Goal: Task Accomplishment & Management: Use online tool/utility

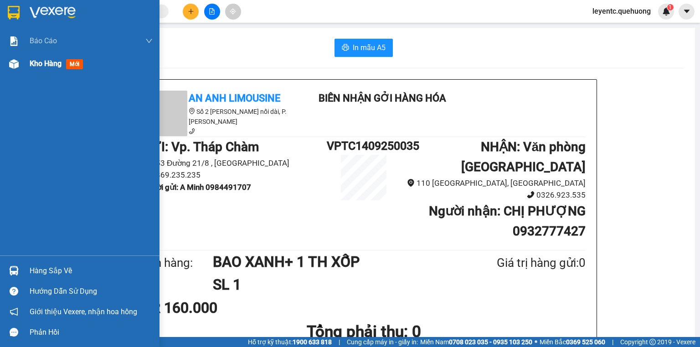
click at [5, 59] on div "Kho hàng mới" at bounding box center [80, 63] width 160 height 23
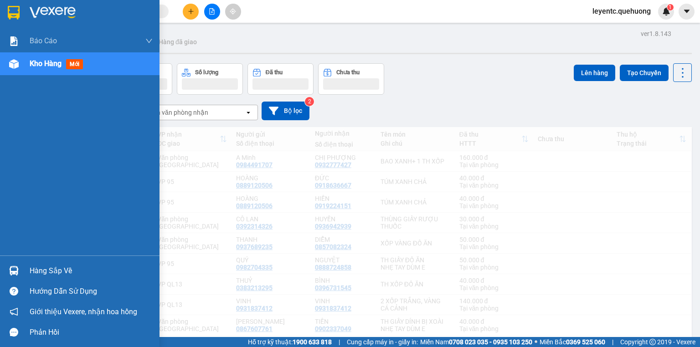
click at [51, 61] on span "Kho hàng" at bounding box center [46, 63] width 32 height 9
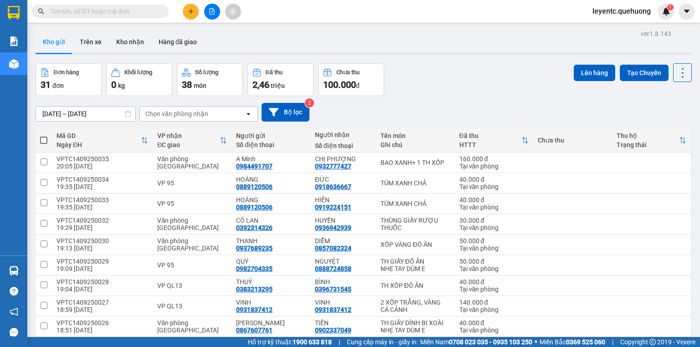
click at [211, 13] on icon "file-add" at bounding box center [212, 11] width 6 height 6
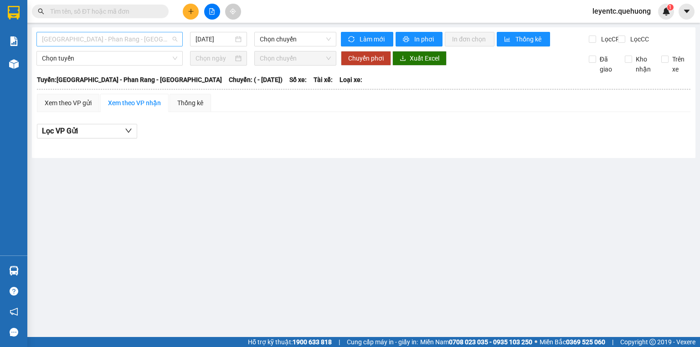
click at [108, 42] on span "[GEOGRAPHIC_DATA] - Phan Rang - [GEOGRAPHIC_DATA]" at bounding box center [109, 39] width 135 height 14
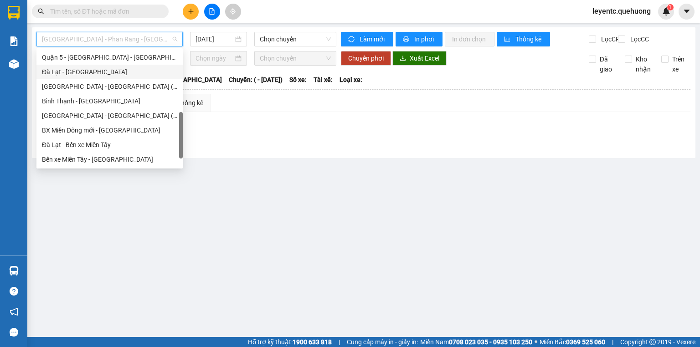
scroll to position [248, 0]
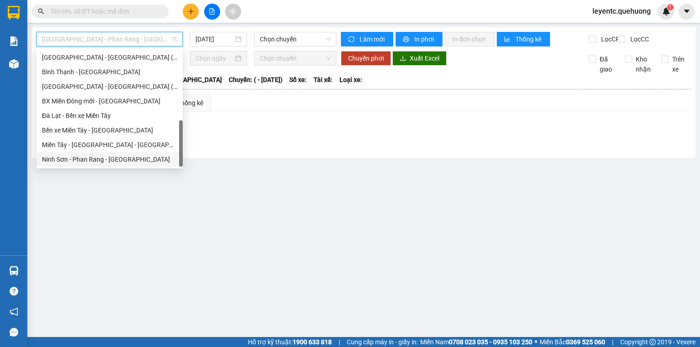
click at [111, 156] on div "Ninh Sơn - Phan Rang - [GEOGRAPHIC_DATA]" at bounding box center [109, 159] width 135 height 10
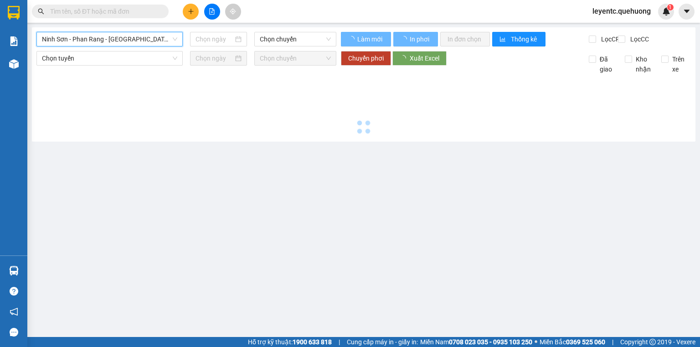
type input "[DATE]"
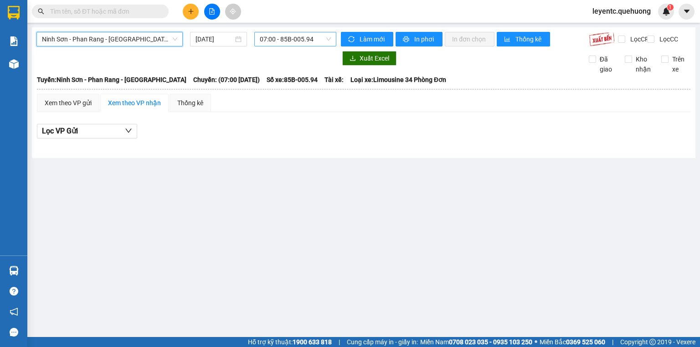
click at [277, 40] on span "07:00 - 85B-005.94" at bounding box center [296, 39] width 72 height 14
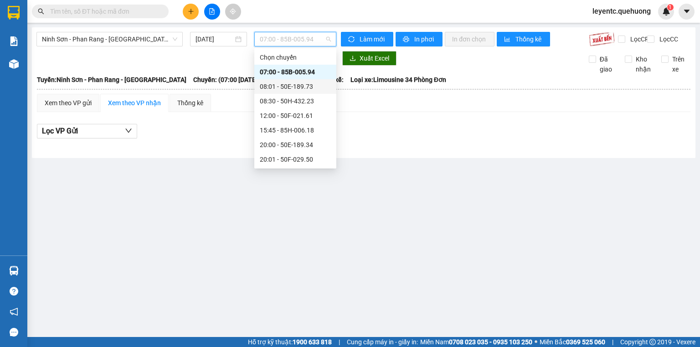
click at [286, 89] on div "08:01 - 50E-189.73" at bounding box center [295, 87] width 71 height 10
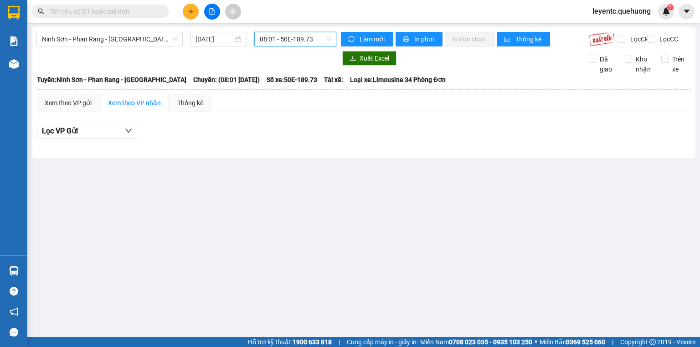
click at [287, 42] on span "08:01 - 50E-189.73" at bounding box center [296, 39] width 72 height 14
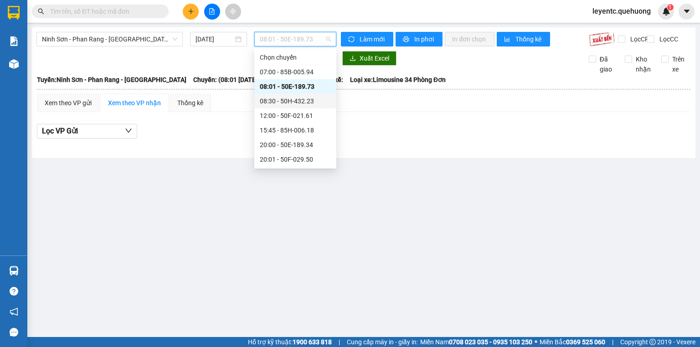
click at [286, 98] on div "08:30 - 50H-432.23" at bounding box center [295, 101] width 71 height 10
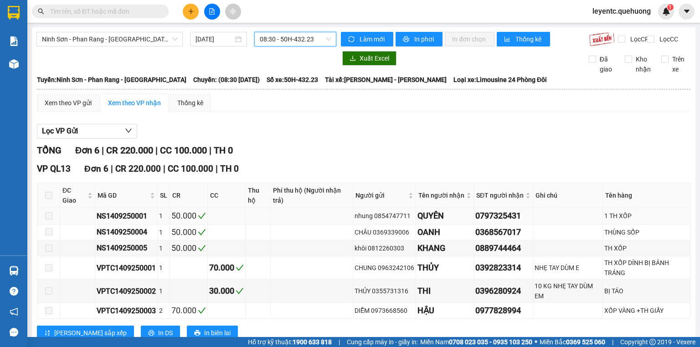
scroll to position [35, 0]
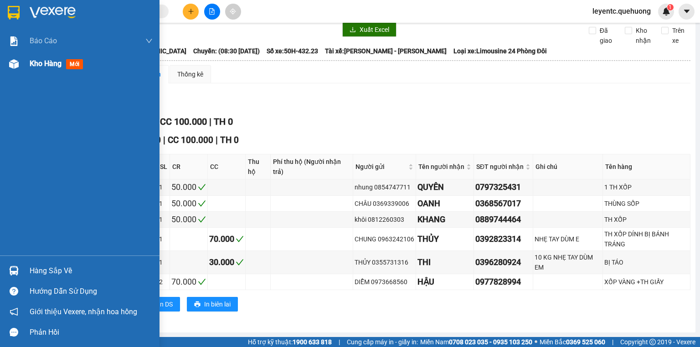
click at [13, 64] on img at bounding box center [14, 64] width 10 height 10
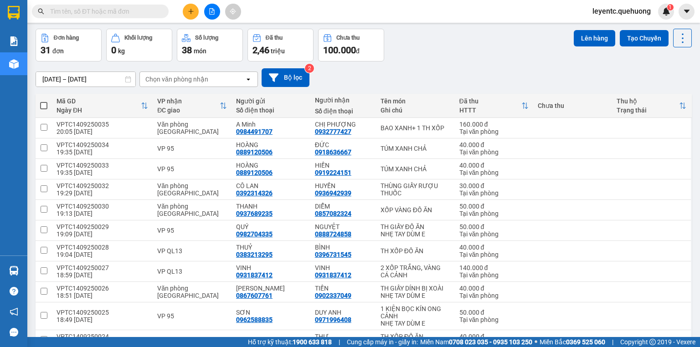
click at [46, 104] on span at bounding box center [43, 105] width 7 height 7
click at [44, 101] on input "checkbox" at bounding box center [44, 101] width 0 height 0
checkbox input "true"
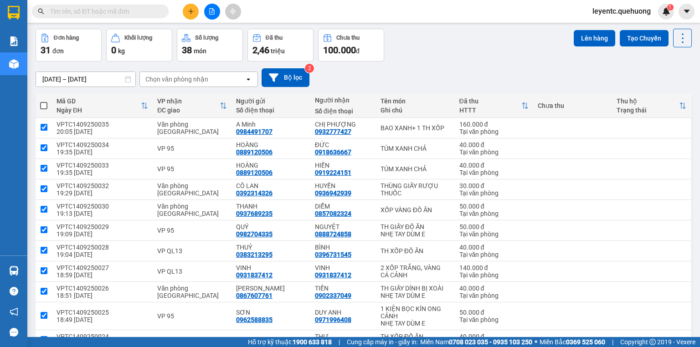
checkbox input "true"
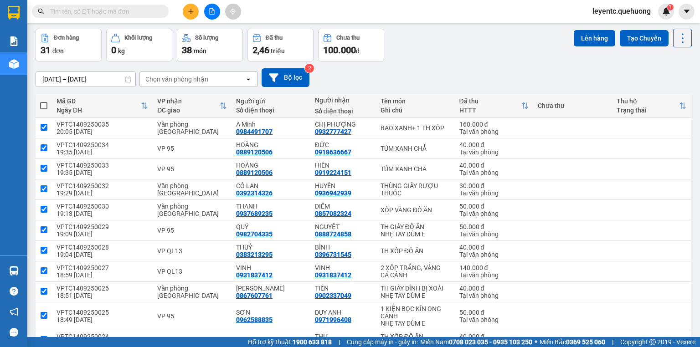
checkbox input "true"
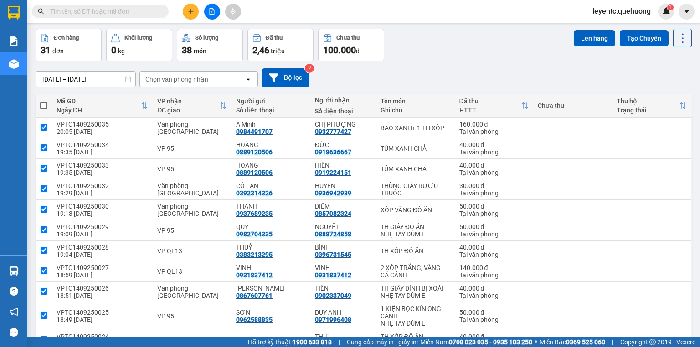
checkbox input "true"
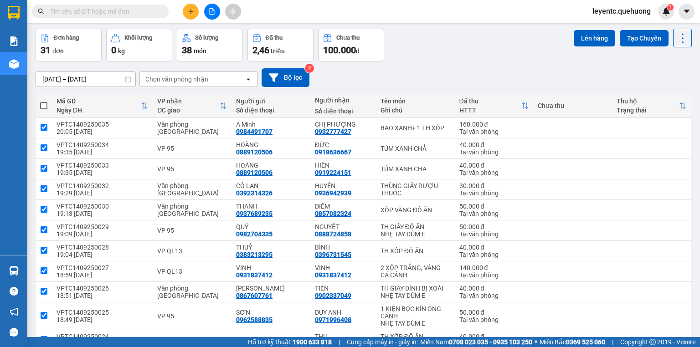
checkbox input "true"
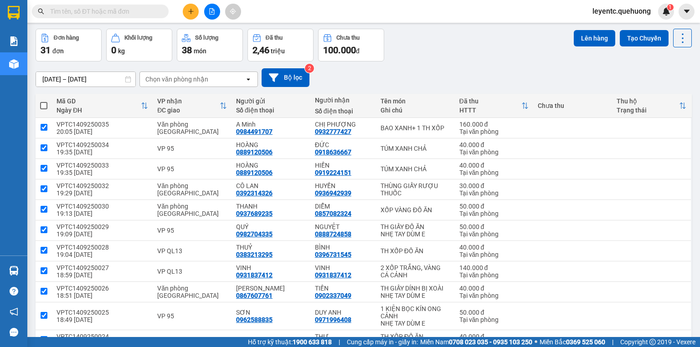
checkbox input "true"
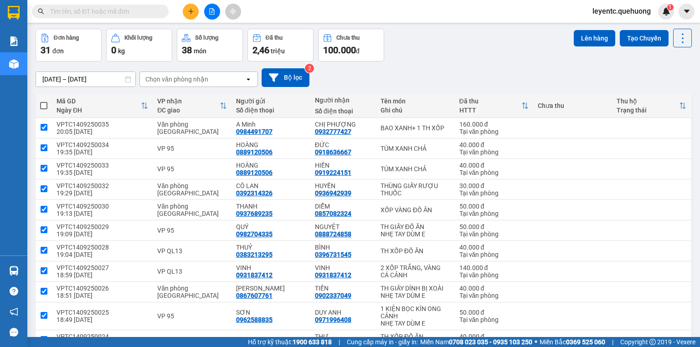
checkbox input "true"
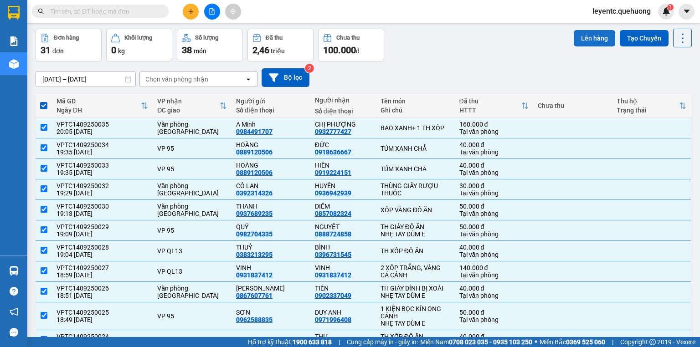
click at [588, 42] on button "Lên hàng" at bounding box center [594, 38] width 41 height 16
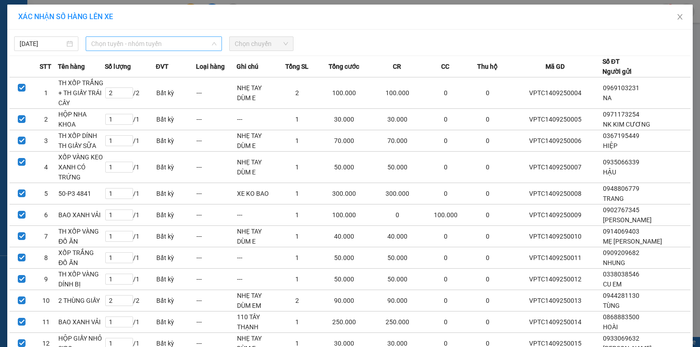
click at [141, 42] on span "Chọn tuyến - nhóm tuyến" at bounding box center [153, 44] width 125 height 14
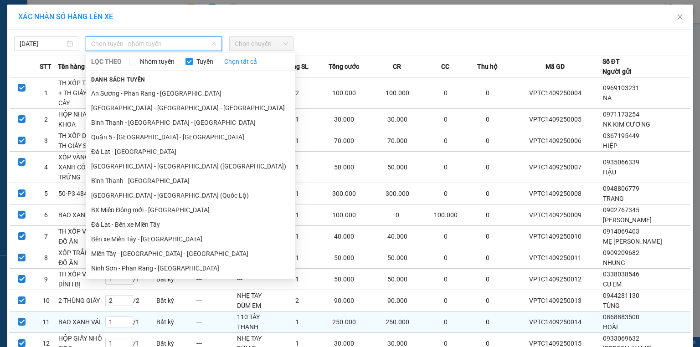
scroll to position [146, 0]
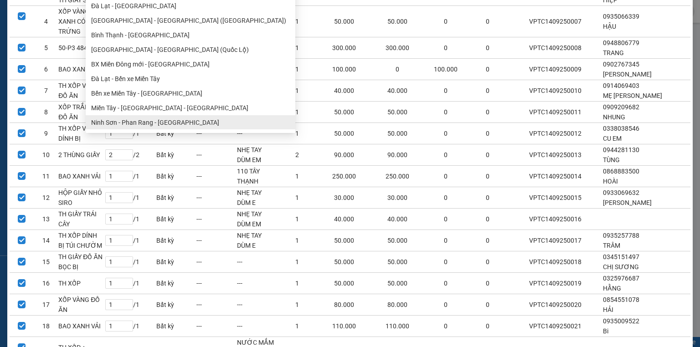
click at [137, 123] on ul "[GEOGRAPHIC_DATA] - [GEOGRAPHIC_DATA] - [GEOGRAPHIC_DATA] Quận 5 - [GEOGRAPHIC_…" at bounding box center [191, 33] width 210 height 191
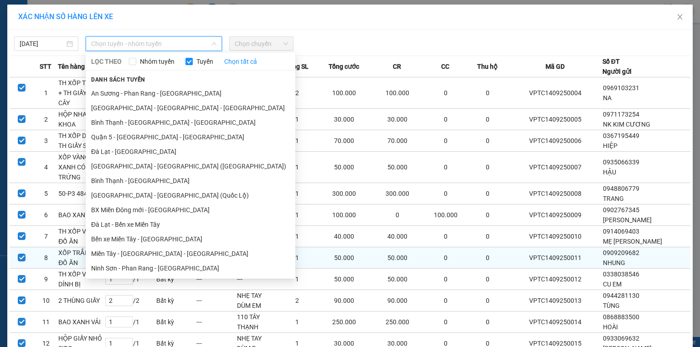
click at [148, 265] on li "Ninh Sơn - Phan Rang - [GEOGRAPHIC_DATA]" at bounding box center [191, 268] width 210 height 15
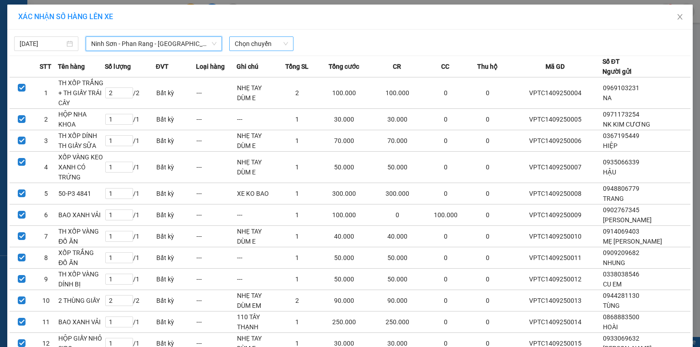
click at [283, 41] on span "Chọn chuyến" at bounding box center [261, 44] width 53 height 14
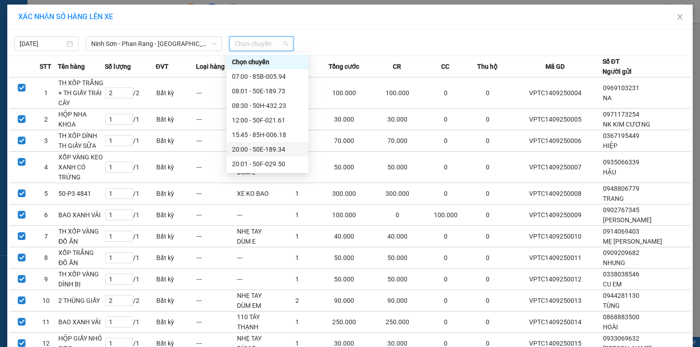
click at [260, 155] on div "20:00 - 50E-189.34" at bounding box center [268, 149] width 82 height 15
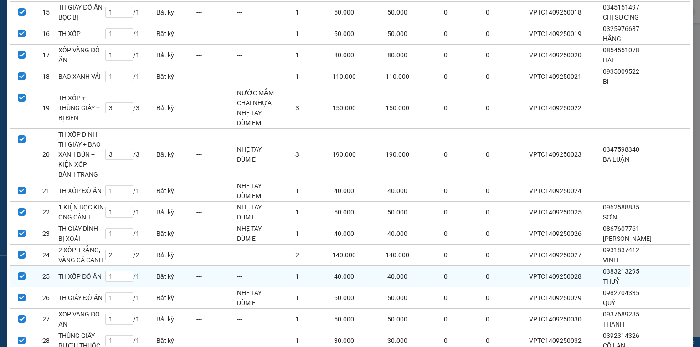
scroll to position [538, 0]
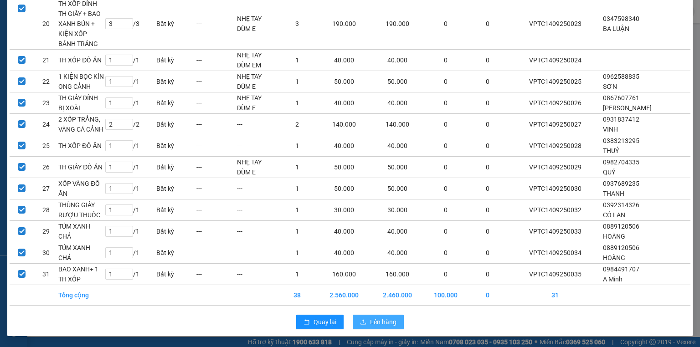
click at [384, 320] on span "Lên hàng" at bounding box center [383, 322] width 26 height 10
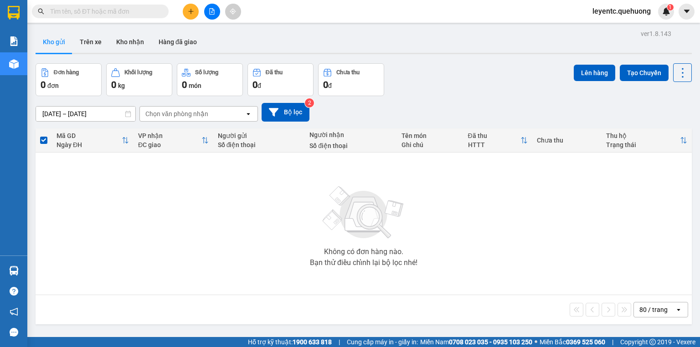
click at [150, 12] on input "text" at bounding box center [104, 11] width 108 height 10
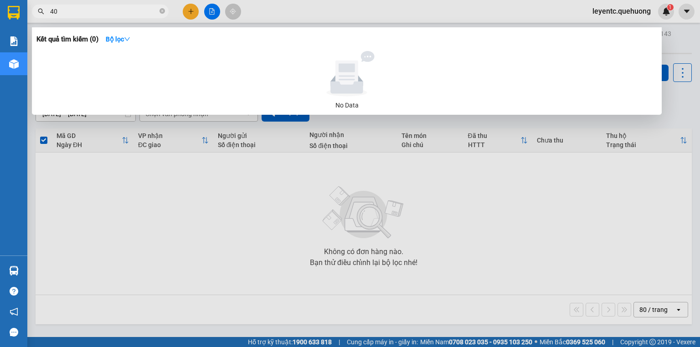
type input "403"
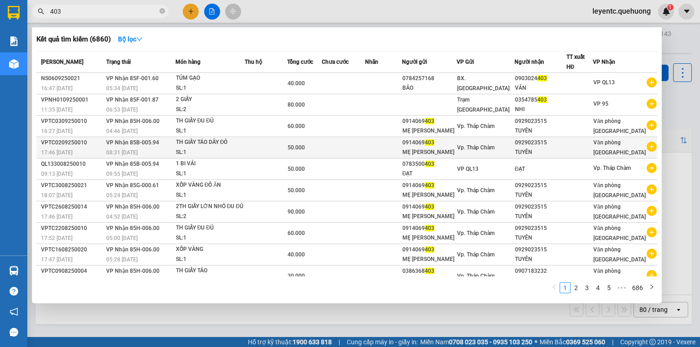
scroll to position [17, 0]
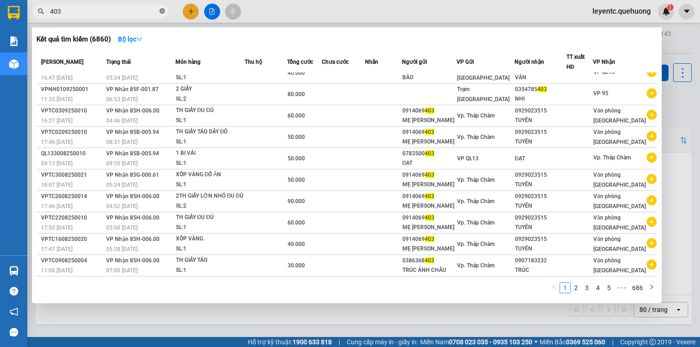
click at [164, 12] on icon "close-circle" at bounding box center [162, 10] width 5 height 5
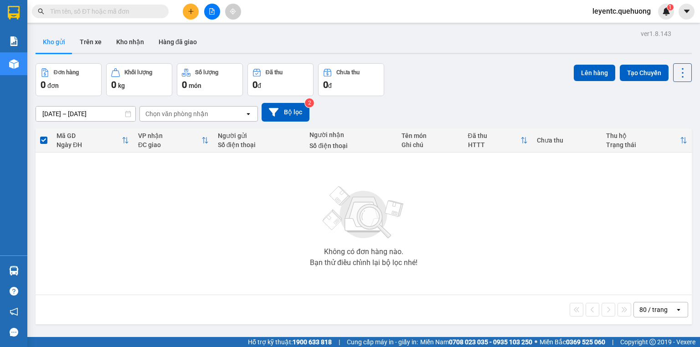
click at [146, 15] on input "text" at bounding box center [104, 11] width 108 height 10
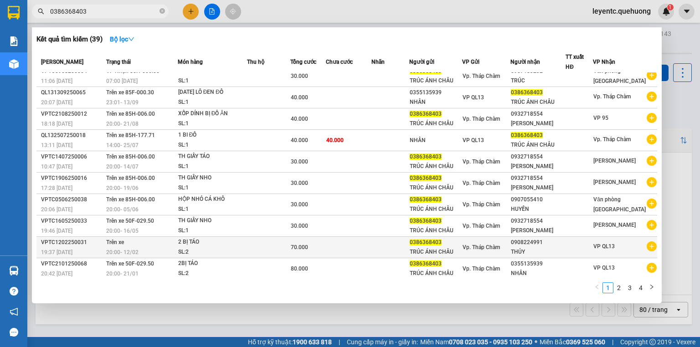
scroll to position [0, 0]
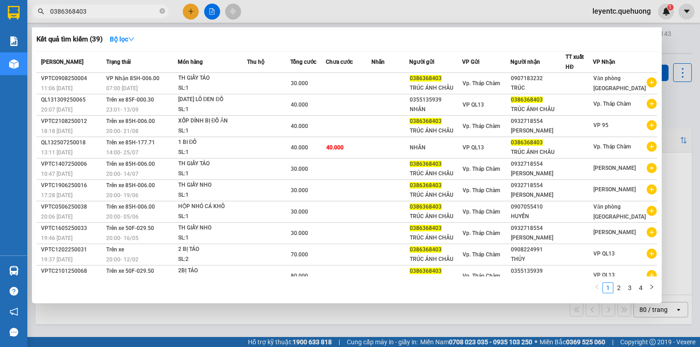
type input "0386368403"
click at [233, 323] on div at bounding box center [350, 173] width 700 height 347
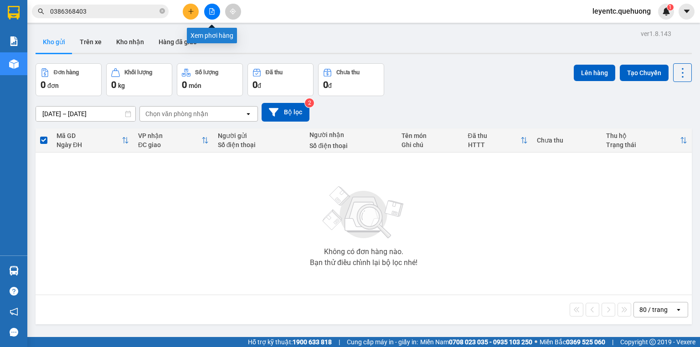
click at [216, 8] on button at bounding box center [212, 12] width 16 height 16
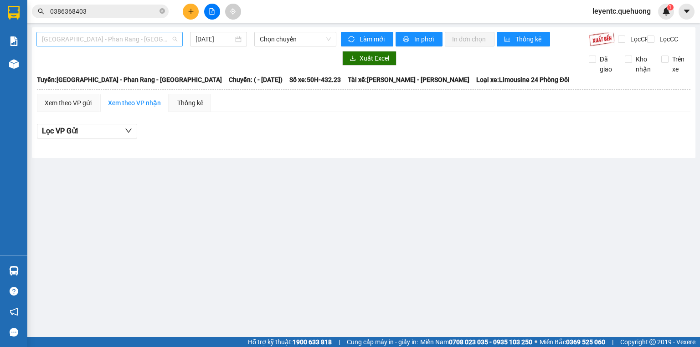
click at [149, 41] on span "[GEOGRAPHIC_DATA] - Phan Rang - [GEOGRAPHIC_DATA]" at bounding box center [109, 39] width 135 height 14
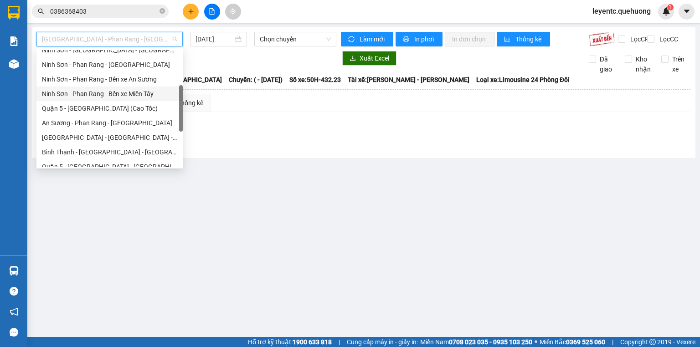
scroll to position [248, 0]
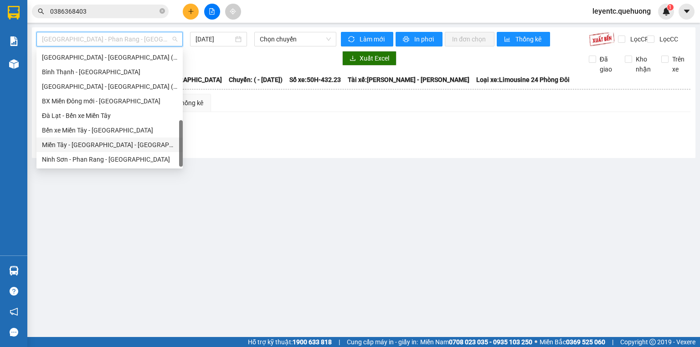
click at [113, 147] on div "Miền Tây - [GEOGRAPHIC_DATA] - [GEOGRAPHIC_DATA]" at bounding box center [109, 145] width 135 height 10
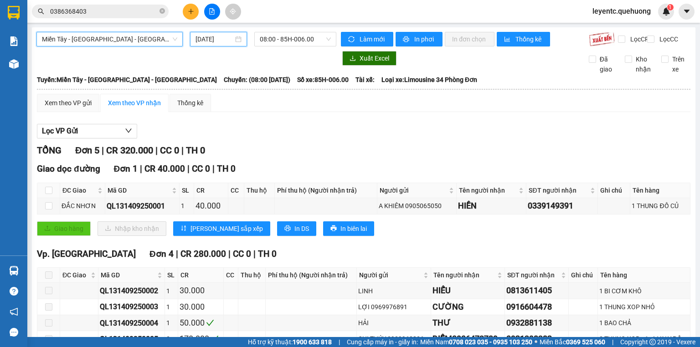
click at [211, 39] on input "[DATE]" at bounding box center [214, 39] width 37 height 10
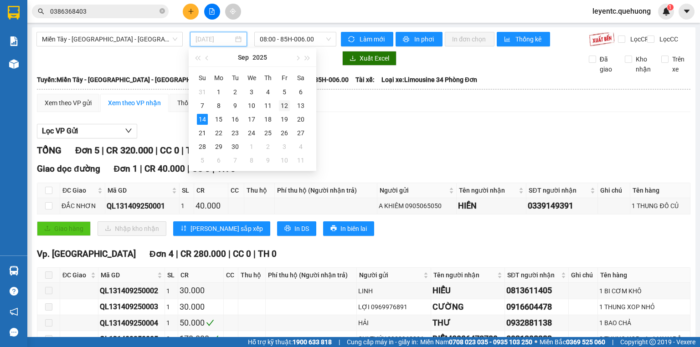
click at [286, 108] on div "12" at bounding box center [284, 105] width 11 height 11
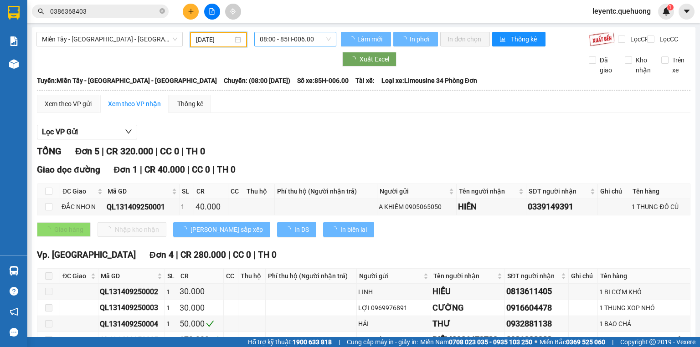
type input "[DATE]"
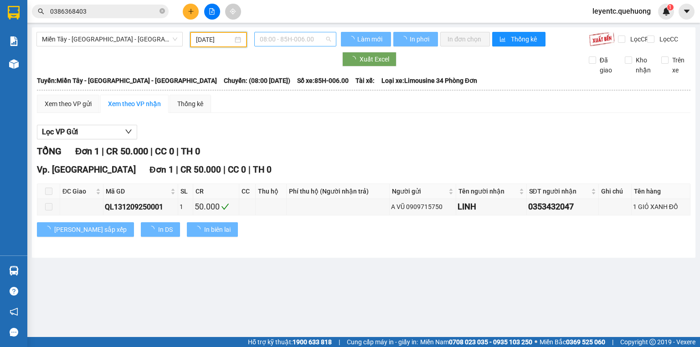
click at [280, 40] on span "08:00 - 85H-006.00" at bounding box center [296, 39] width 72 height 14
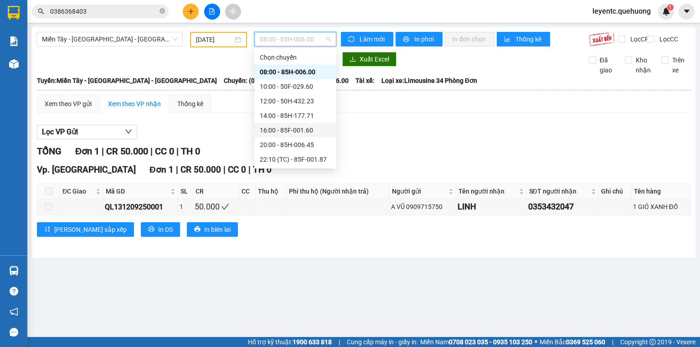
scroll to position [88, 0]
click at [283, 130] on div "23:07 - 50F-021.61" at bounding box center [295, 130] width 71 height 10
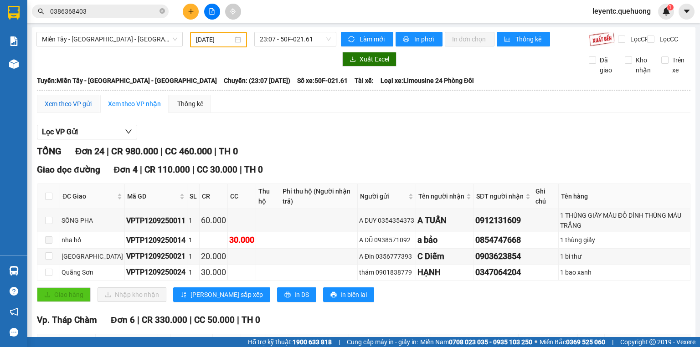
click at [84, 108] on div "Xem theo VP gửi" at bounding box center [68, 104] width 47 height 10
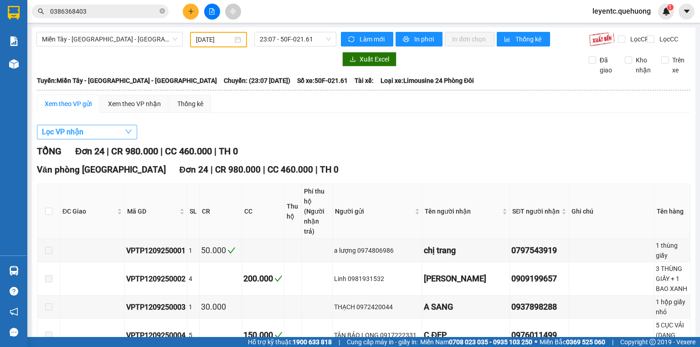
click at [84, 134] on button "Lọc VP nhận" at bounding box center [87, 132] width 100 height 15
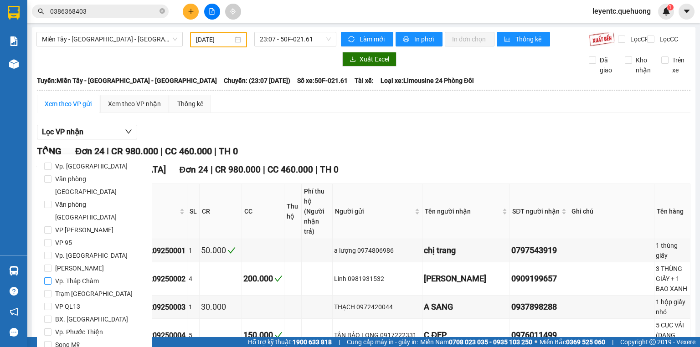
click at [88, 275] on span "Vp. Tháp Chàm" at bounding box center [76, 281] width 51 height 13
click at [51, 278] on input "Vp. Tháp Chàm" at bounding box center [47, 281] width 7 height 7
checkbox input "true"
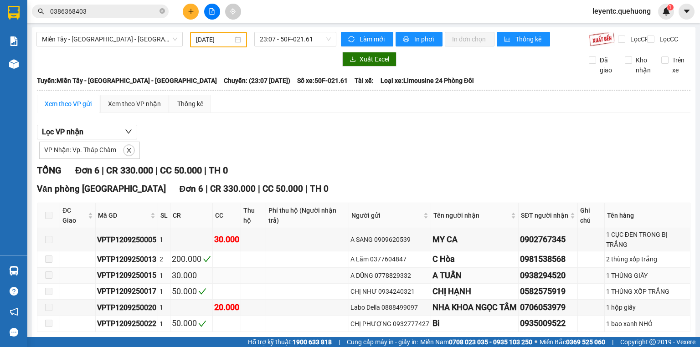
scroll to position [47, 0]
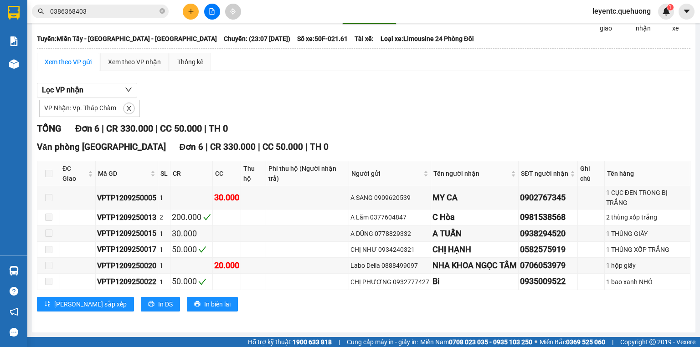
click at [335, 98] on div "Lọc VP nhận VP Nhận: Vp. Tháp Chàm" at bounding box center [364, 100] width 654 height 34
click at [126, 112] on icon "close" at bounding box center [129, 108] width 6 height 6
